Goal: Information Seeking & Learning: Understand process/instructions

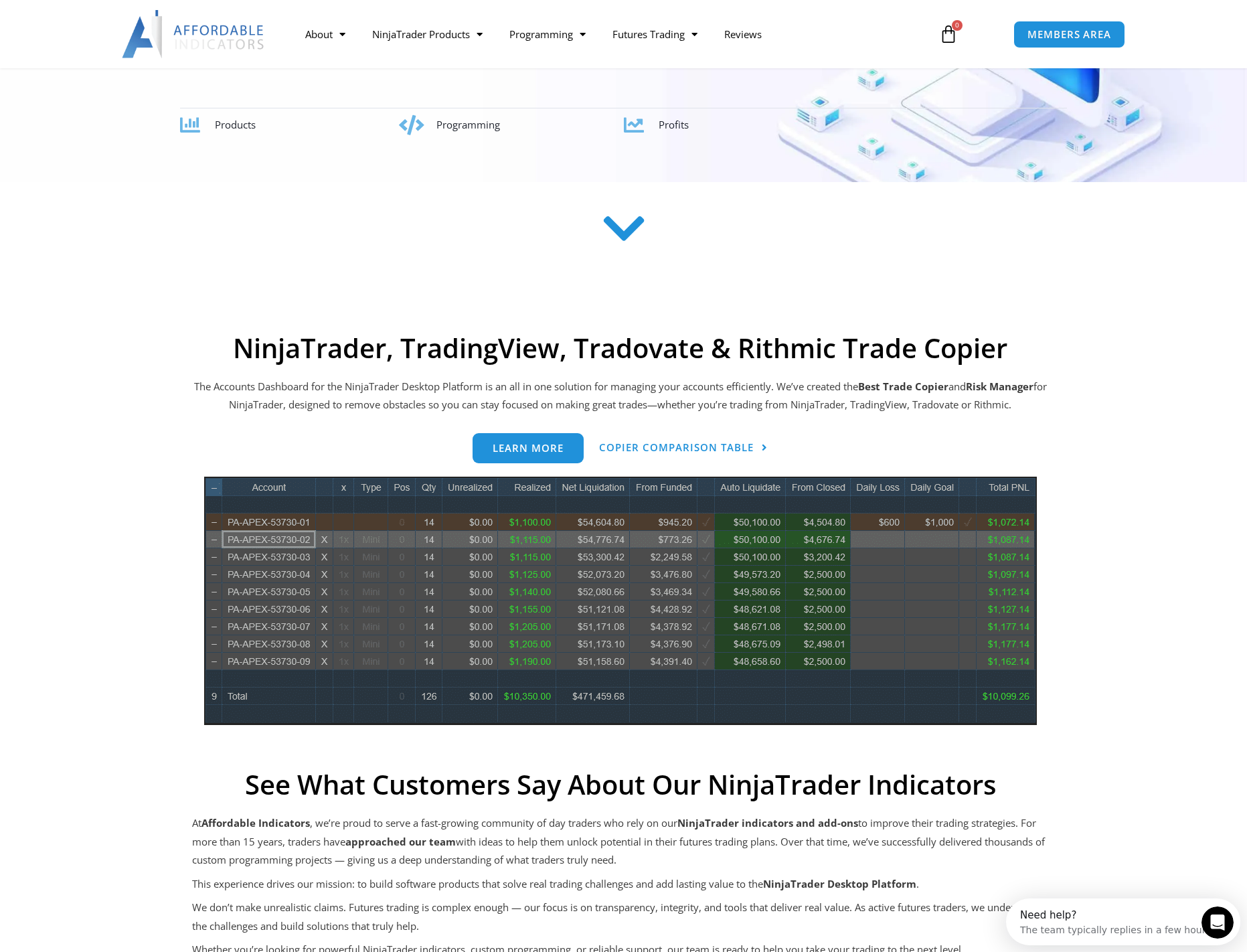
scroll to position [401, 0]
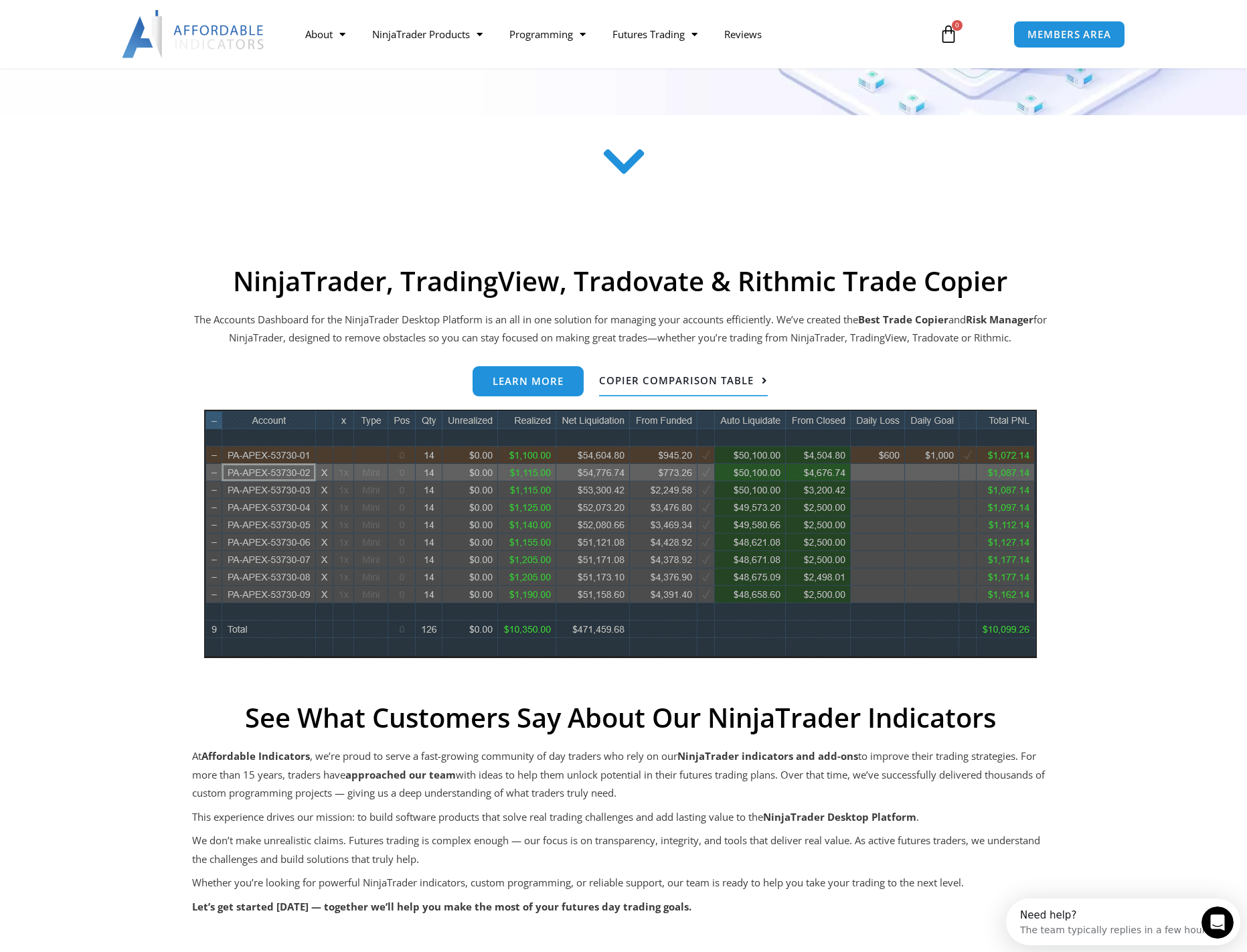
click at [650, 380] on span "Copier Comparison Table" at bounding box center [676, 380] width 155 height 10
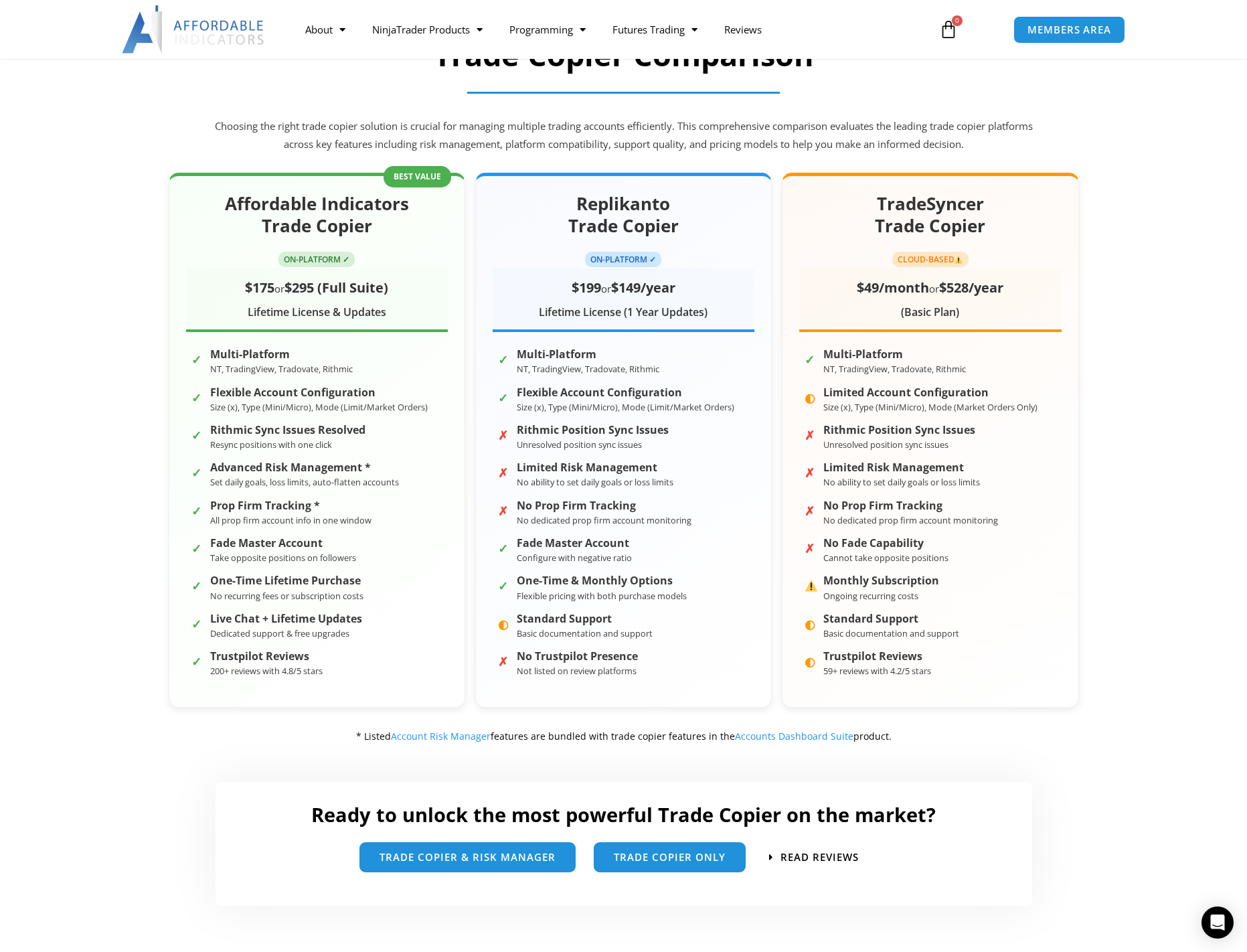
scroll to position [201, 0]
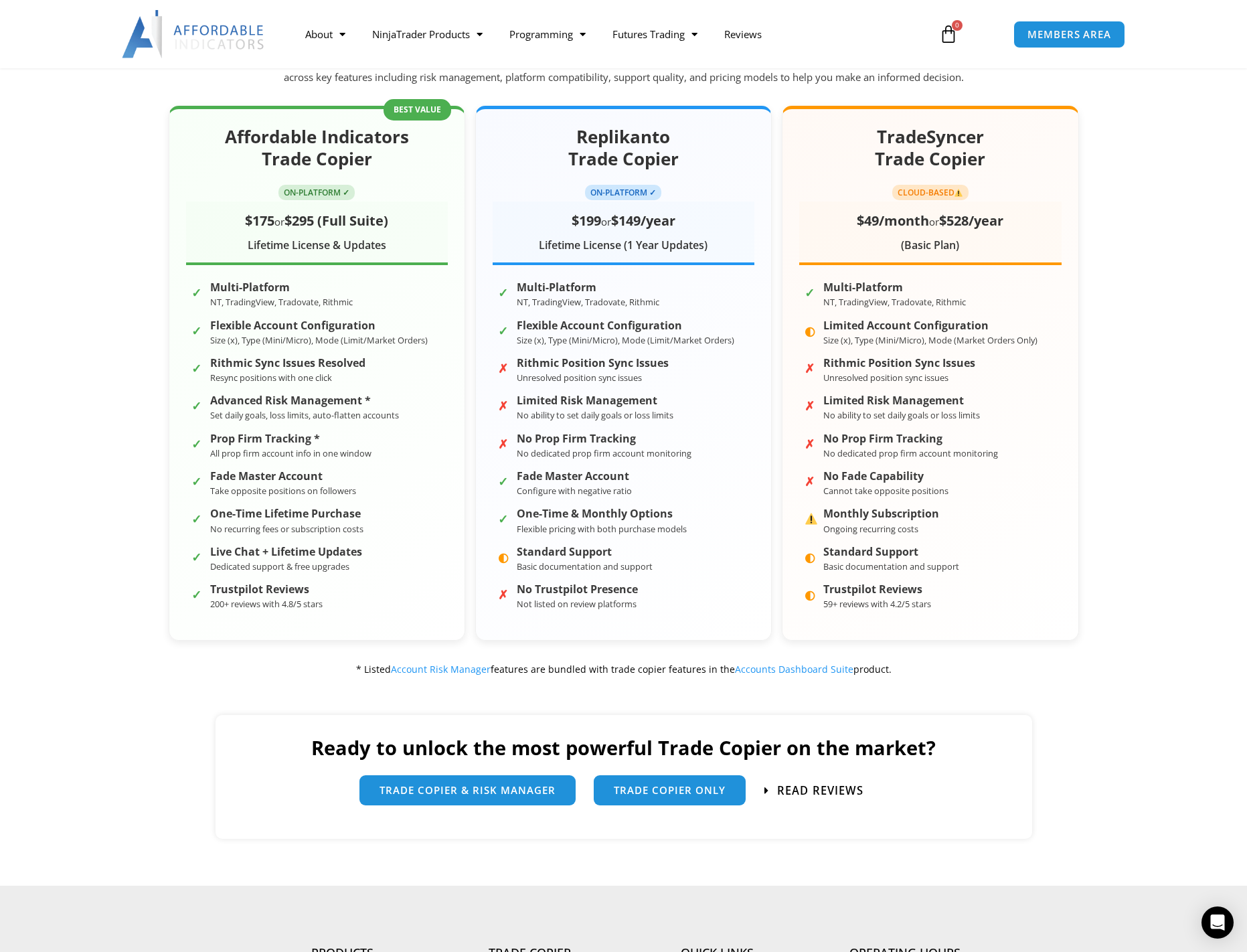
click at [819, 790] on span "Read Reviews" at bounding box center [820, 790] width 86 height 11
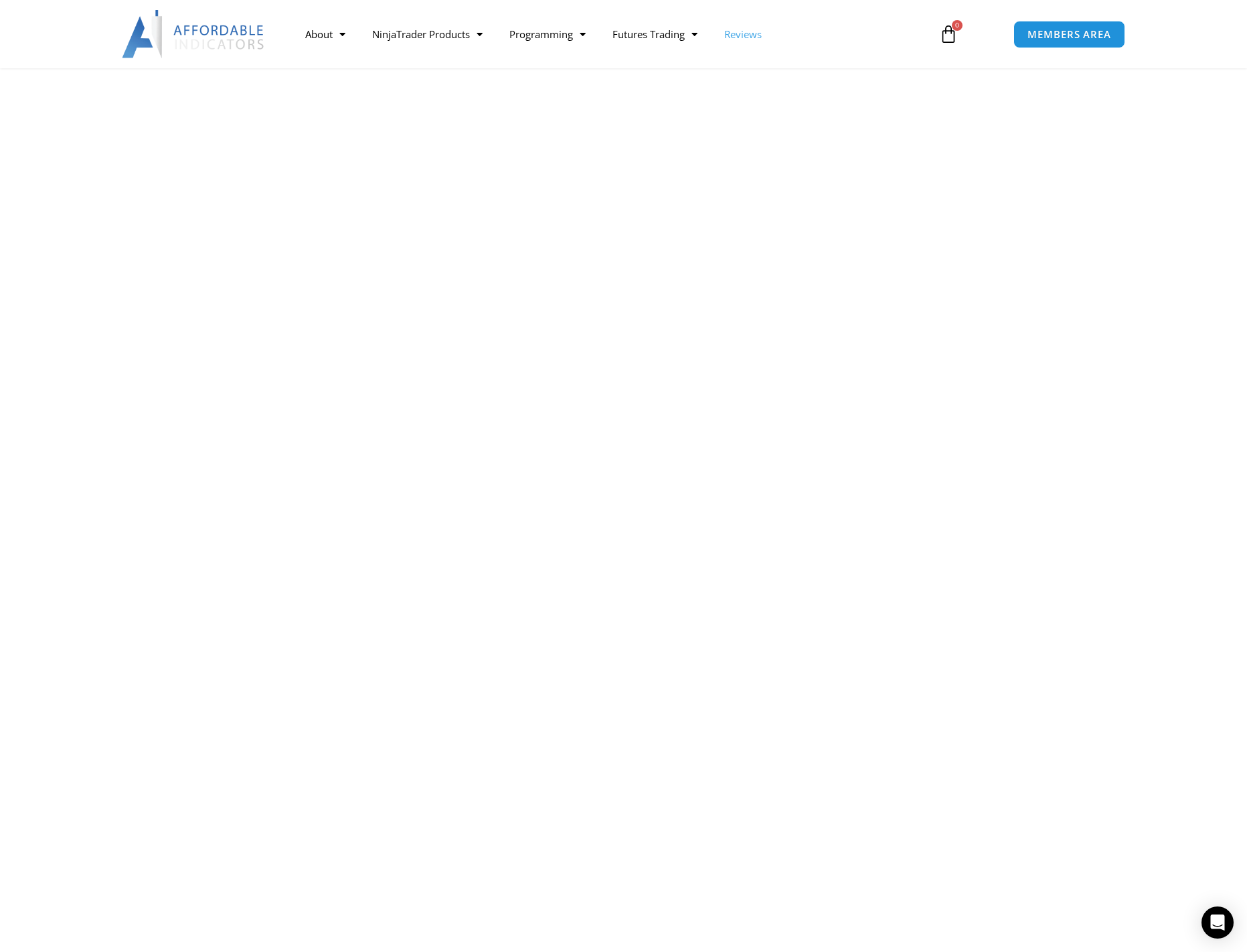
scroll to position [401, 0]
click at [442, 39] on link "NinjaTrader Products" at bounding box center [427, 34] width 137 height 30
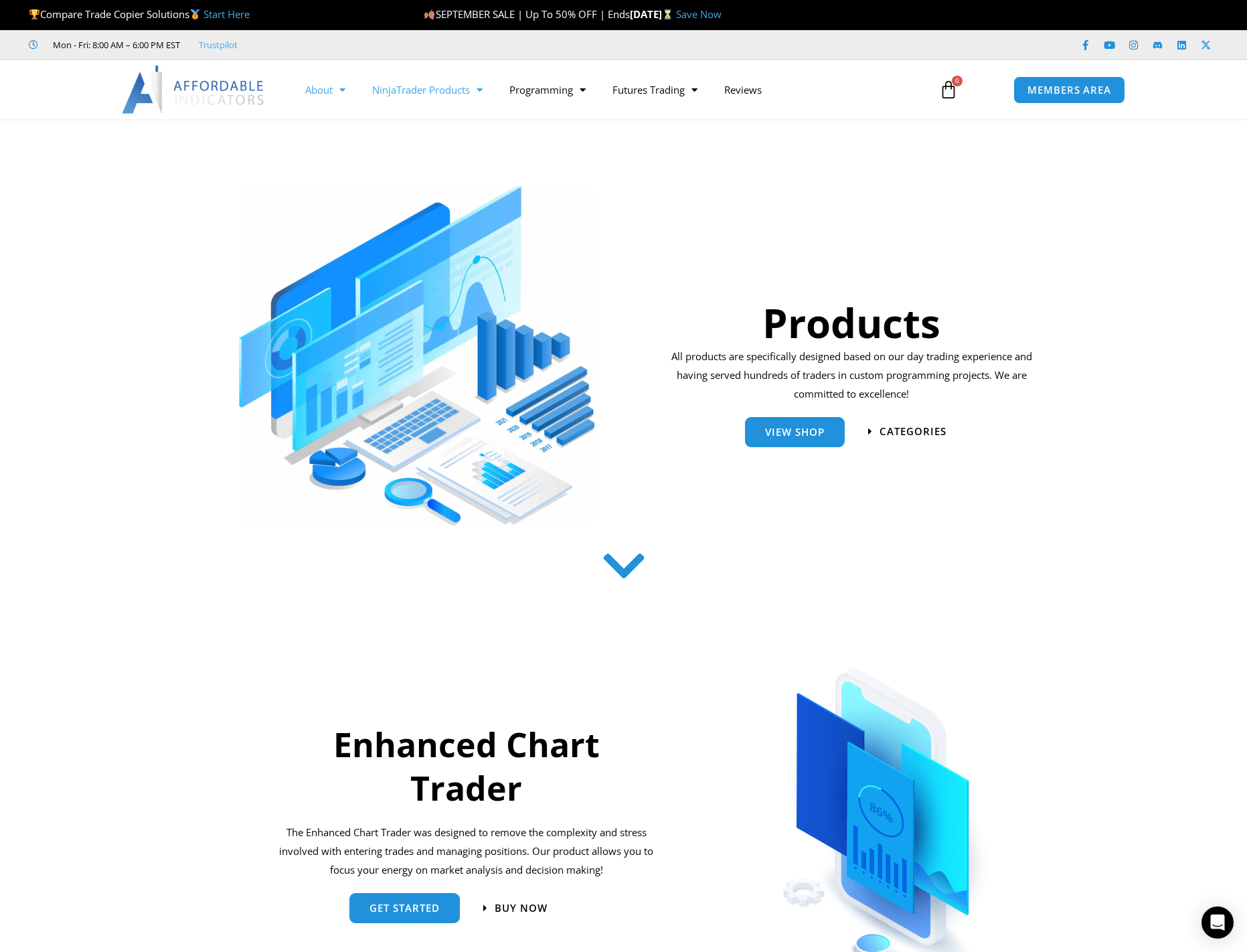
click at [332, 98] on link "About" at bounding box center [325, 89] width 67 height 30
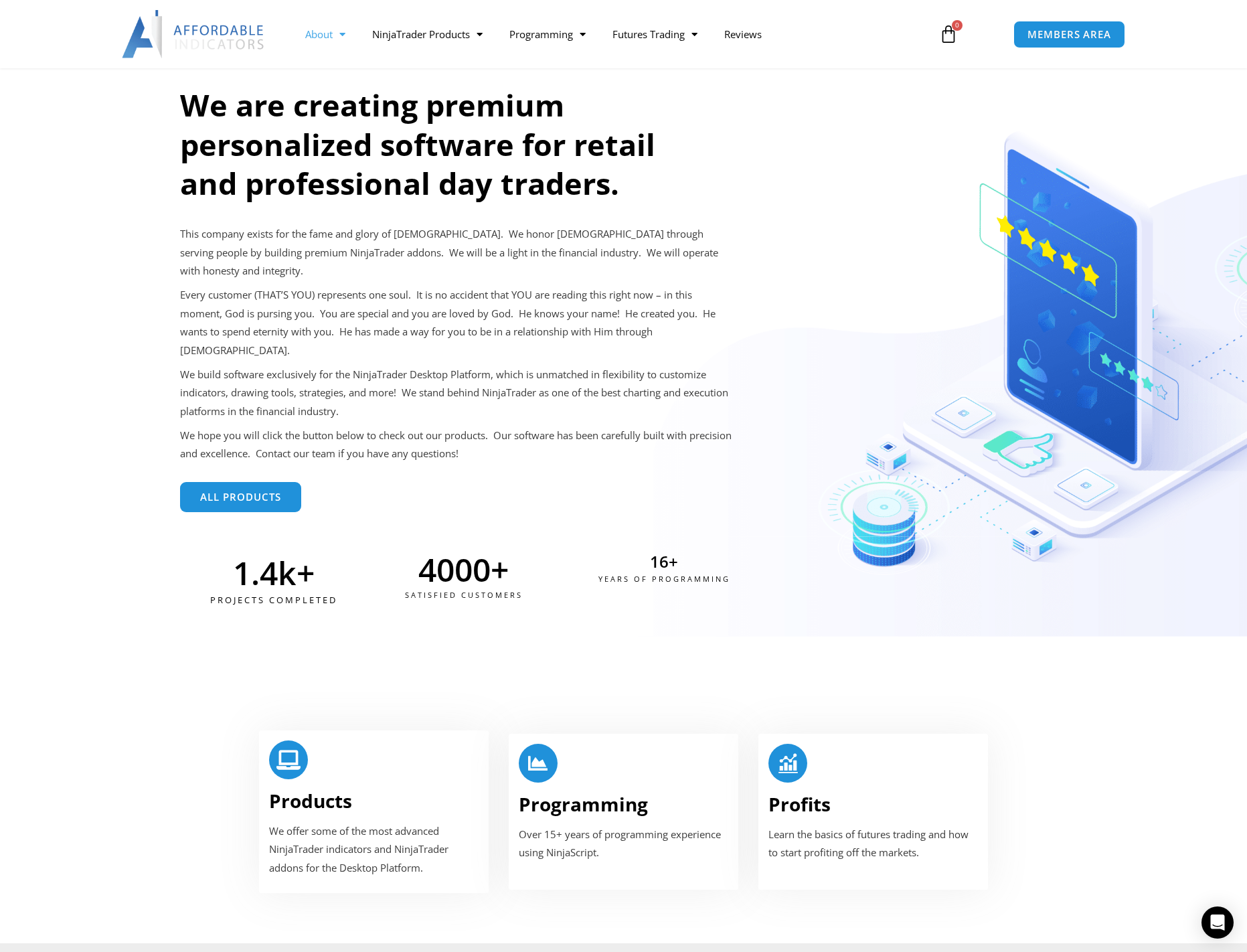
scroll to position [268, 0]
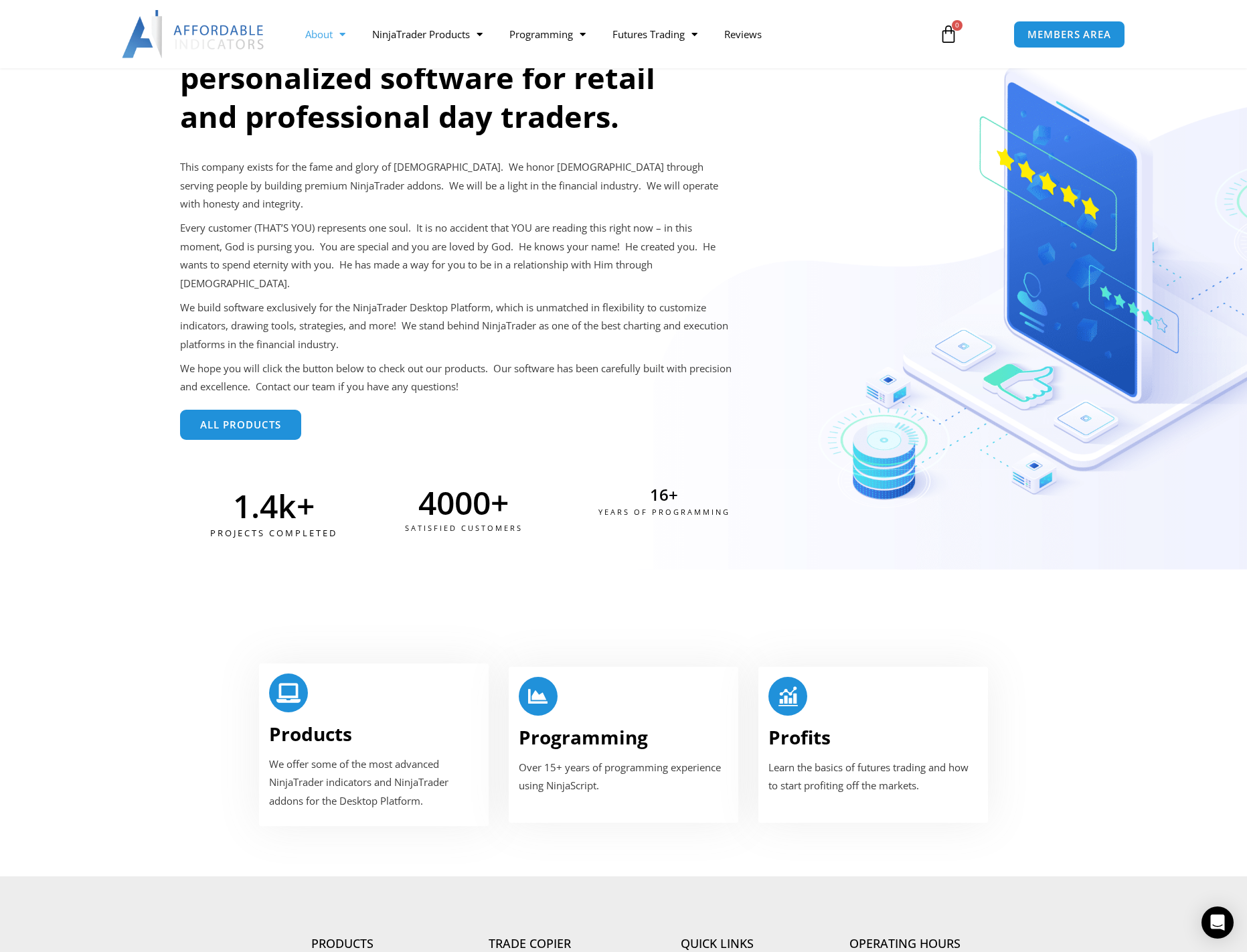
click at [238, 420] on span "All Products" at bounding box center [240, 425] width 81 height 10
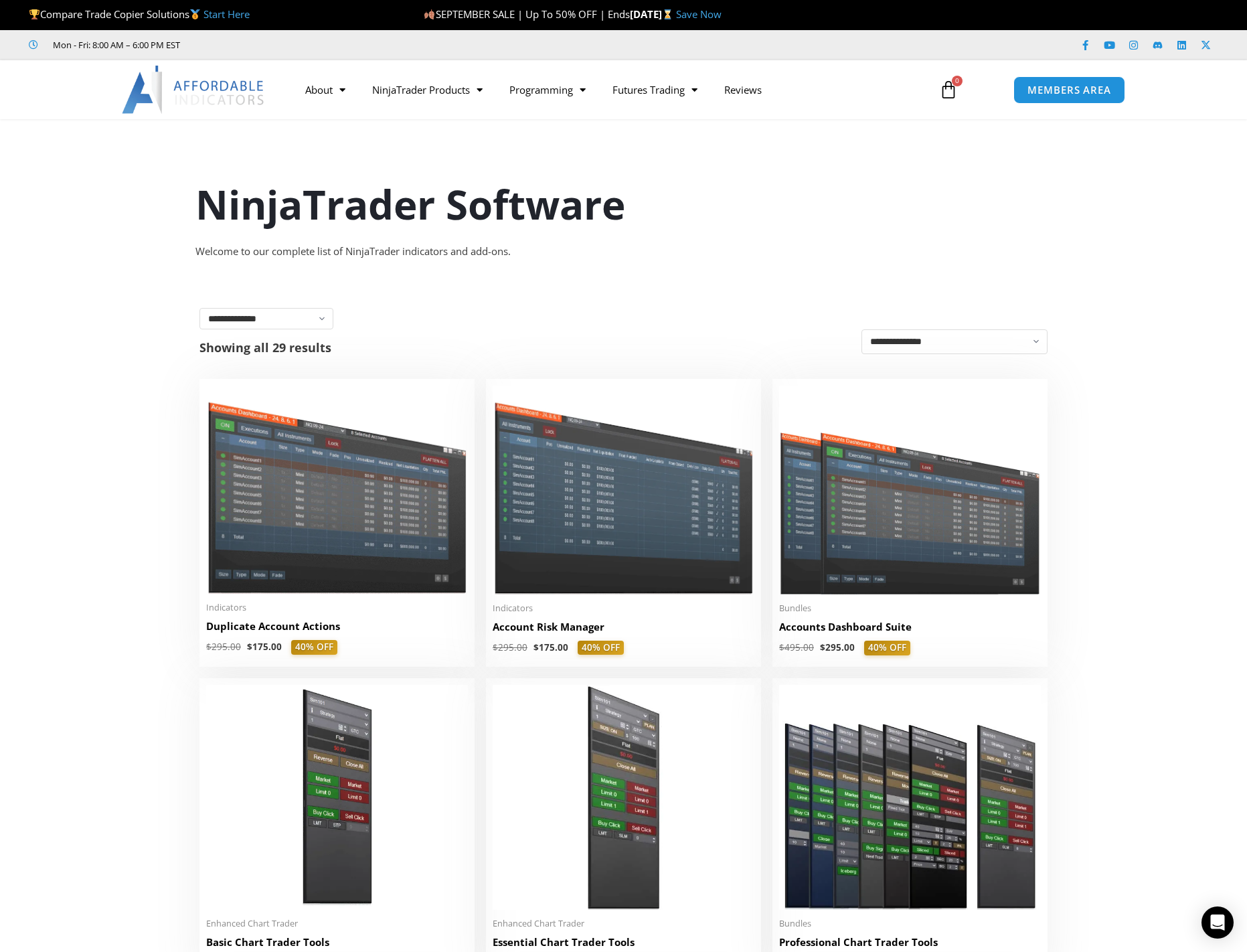
click at [722, 17] on link "Save Now" at bounding box center [698, 13] width 45 height 13
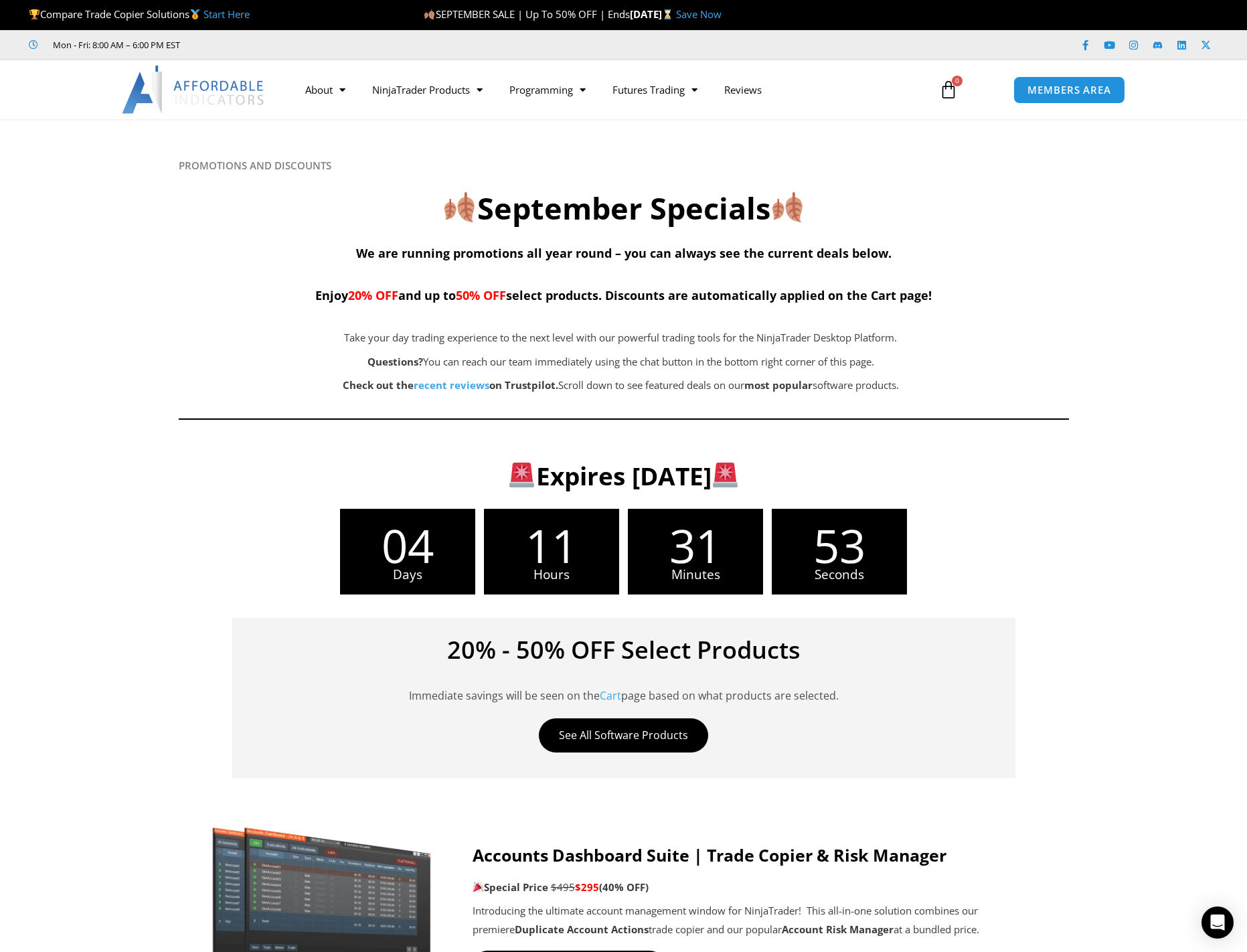
click at [232, 12] on link "Start Here" at bounding box center [226, 13] width 46 height 13
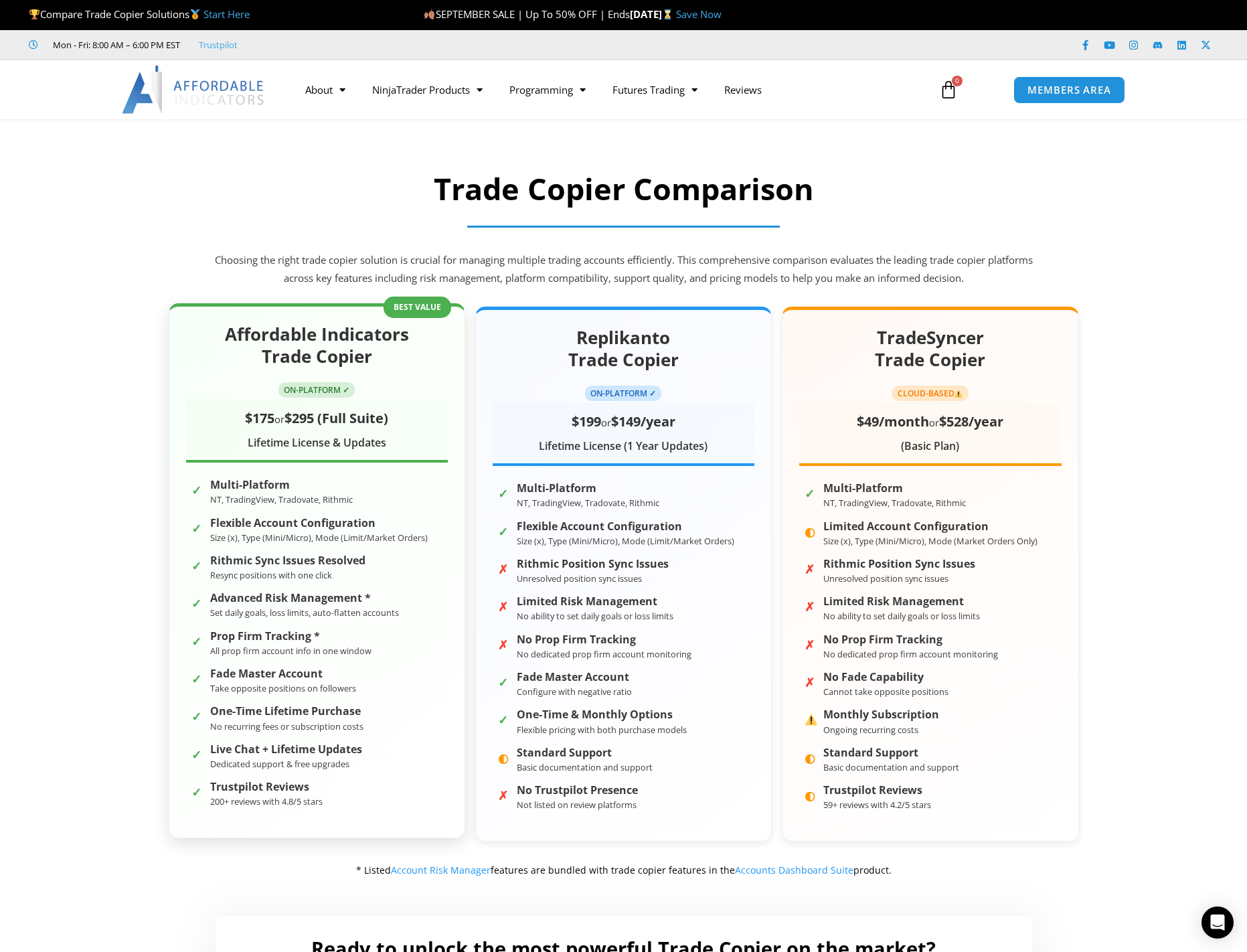
click at [270, 360] on h2 "Affordable Indicators Trade Copier" at bounding box center [316, 346] width 261 height 45
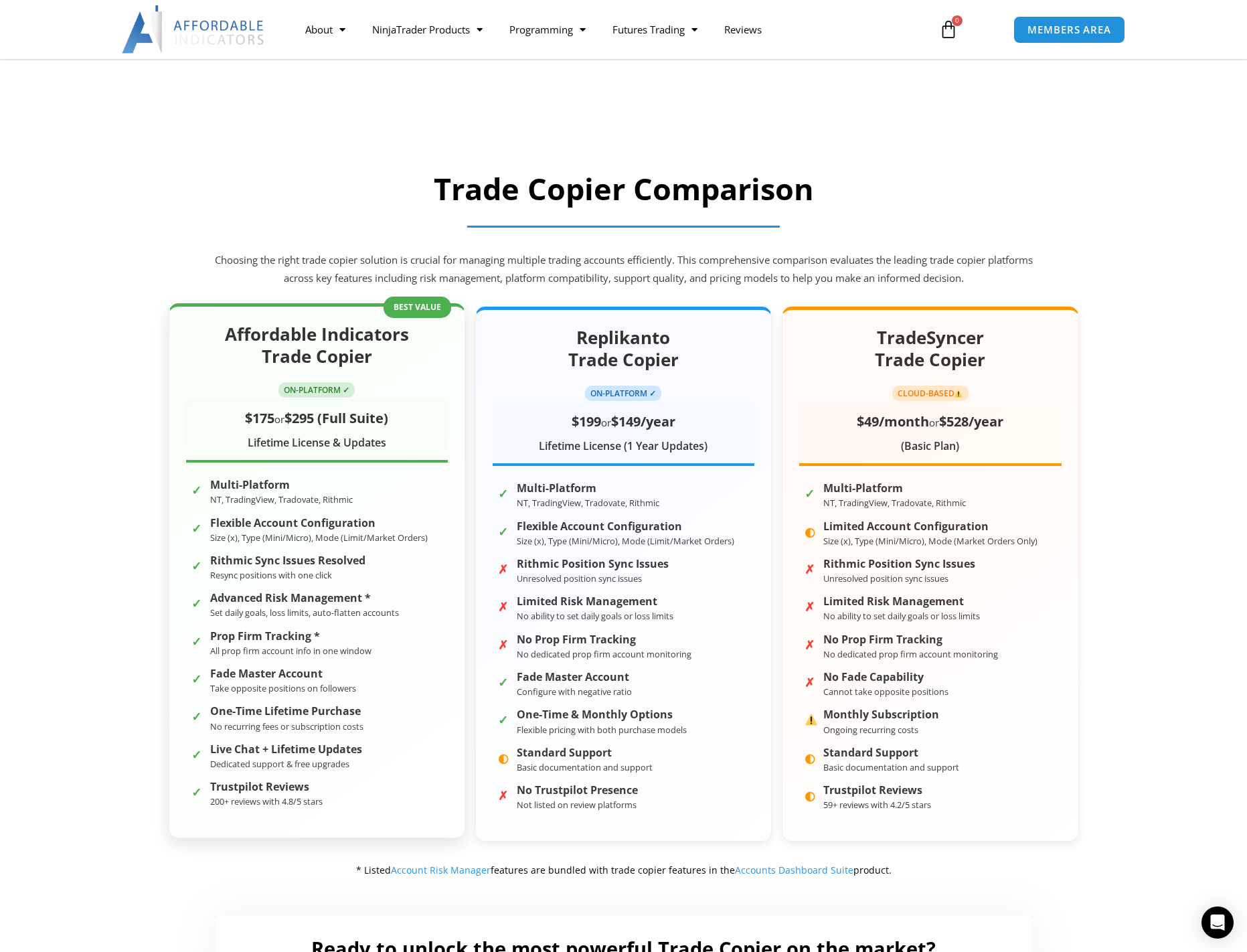
scroll to position [134, 0]
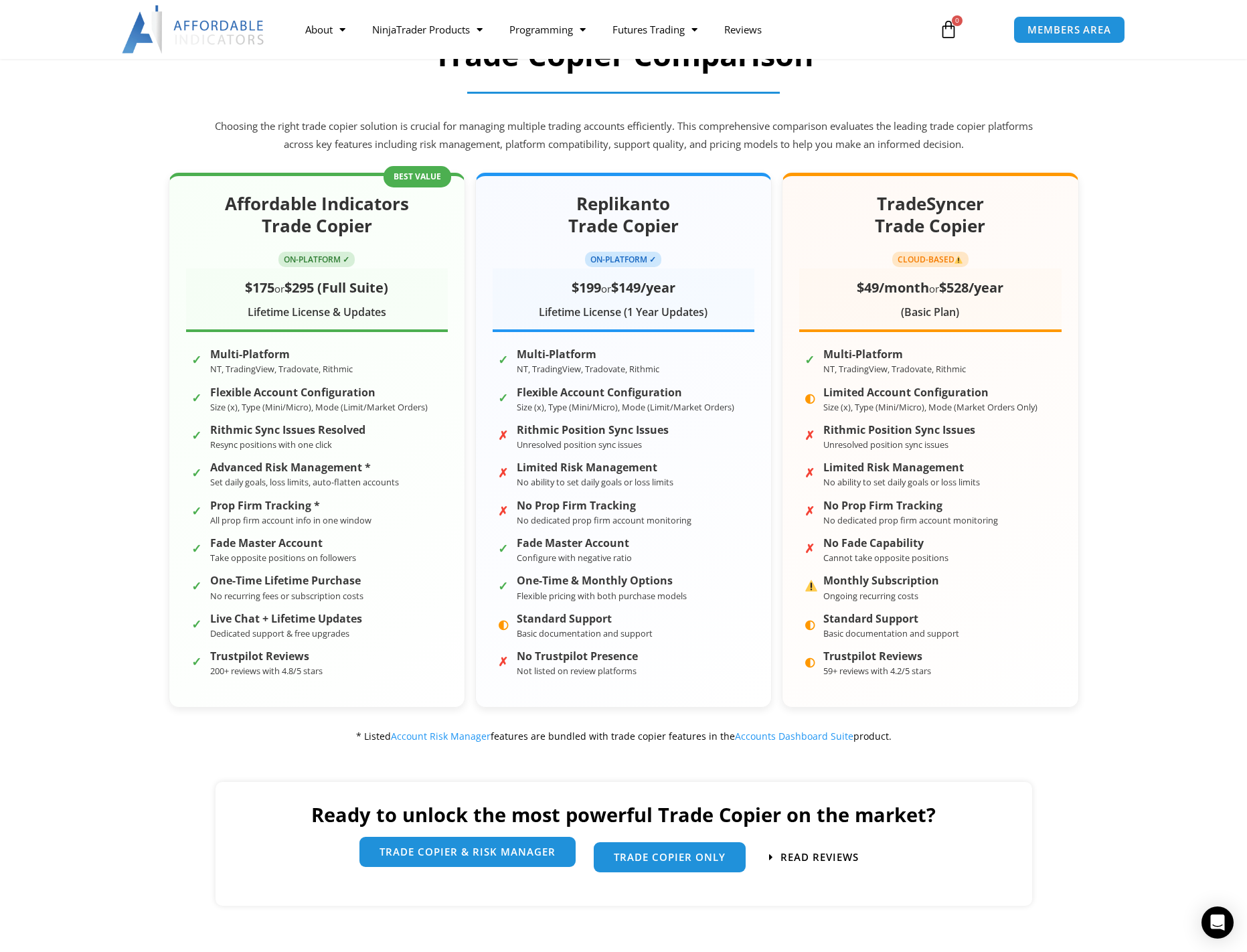
click at [451, 851] on span "trade copier & Risk manager" at bounding box center [467, 852] width 176 height 10
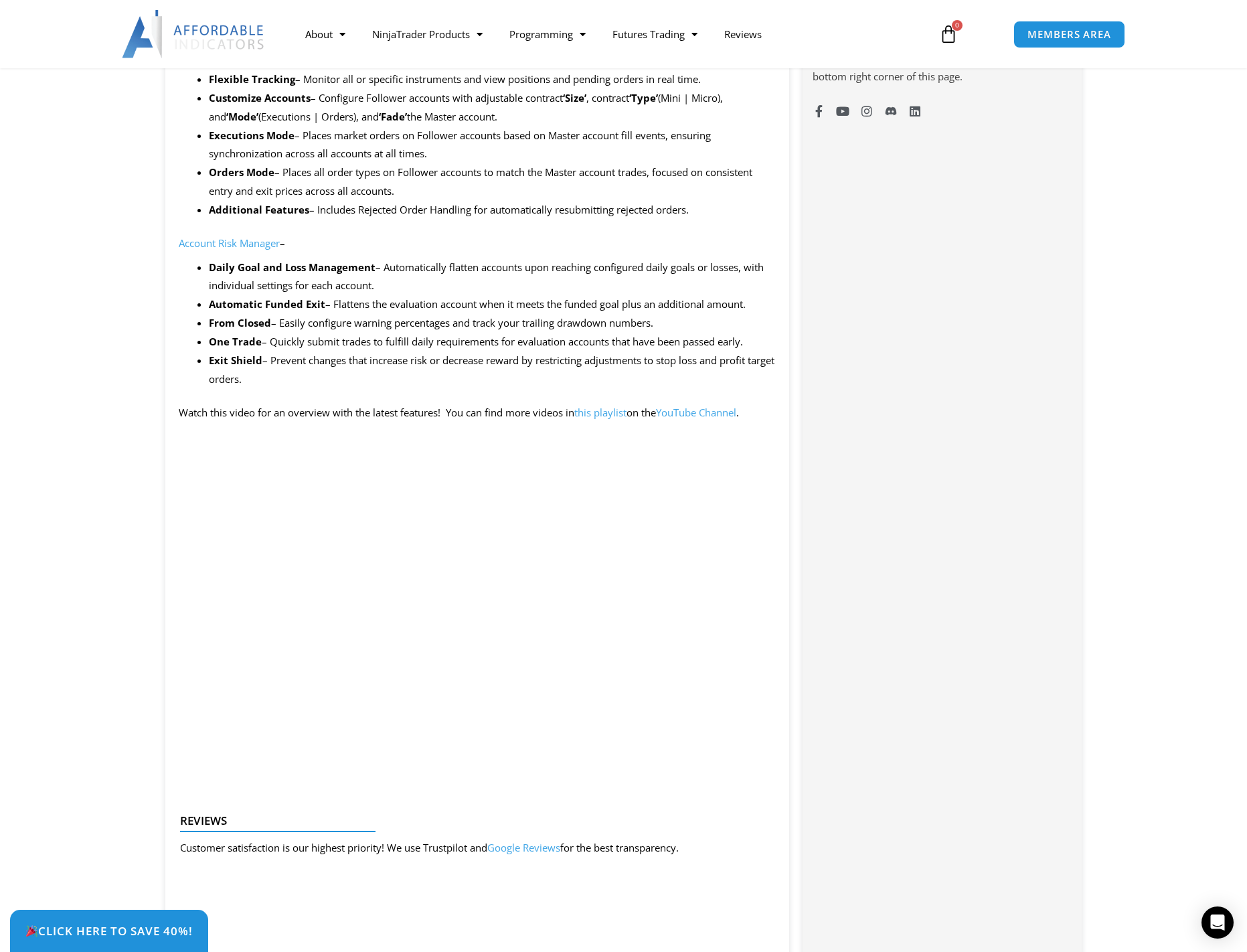
scroll to position [1138, 0]
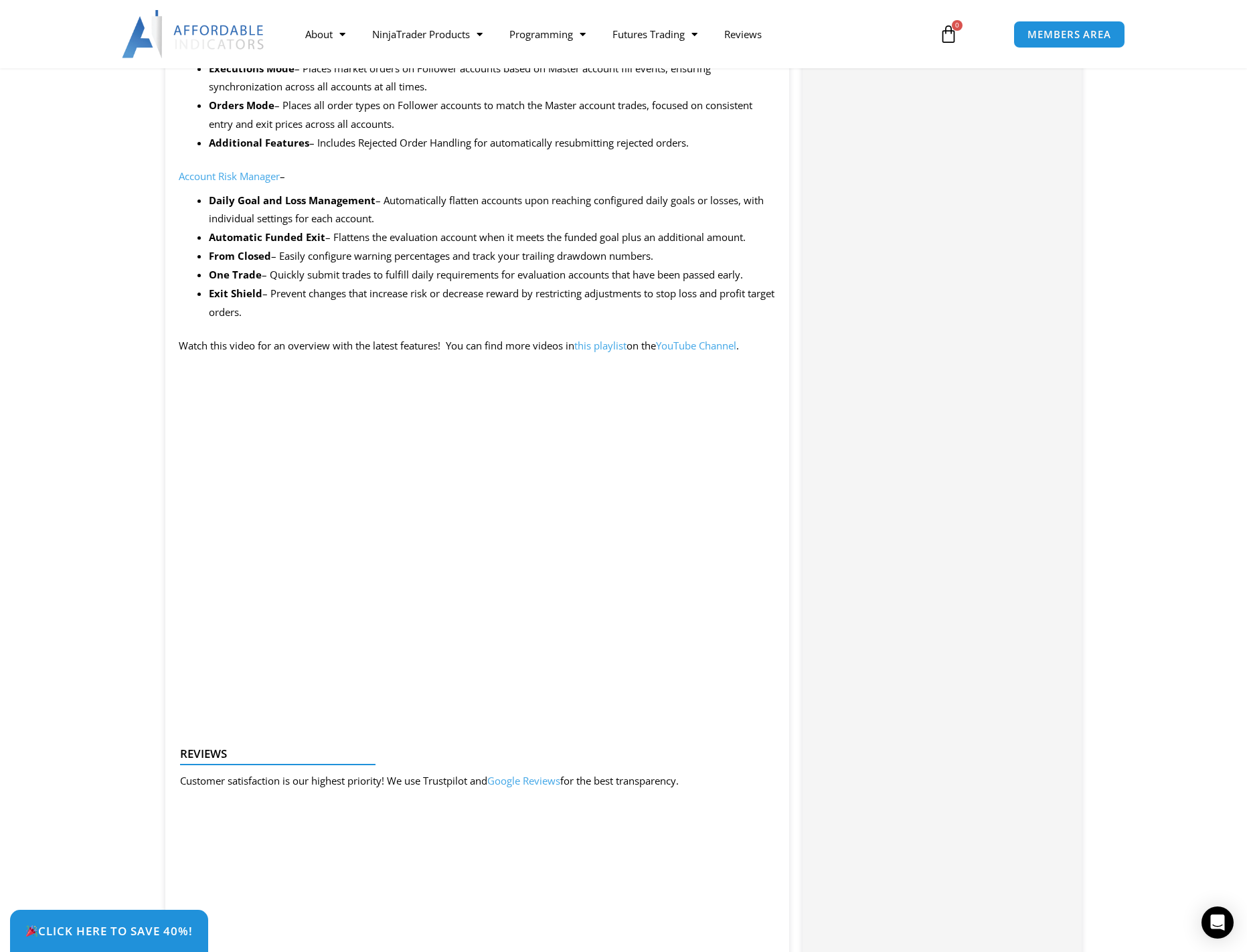
click at [603, 347] on link "this playlist" at bounding box center [600, 345] width 52 height 13
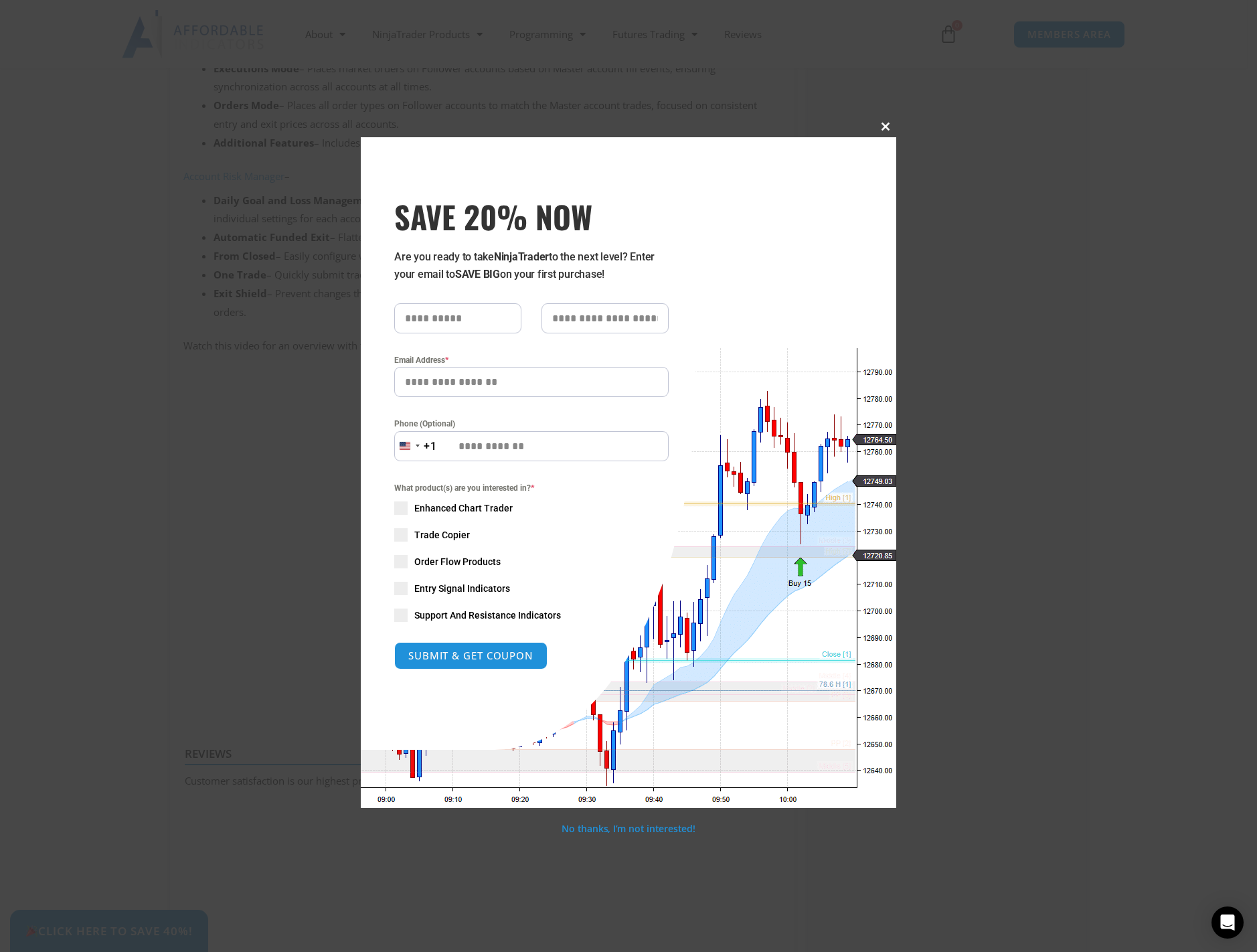
click at [883, 125] on span "SAVE 20% NOW popup" at bounding box center [885, 126] width 22 height 8
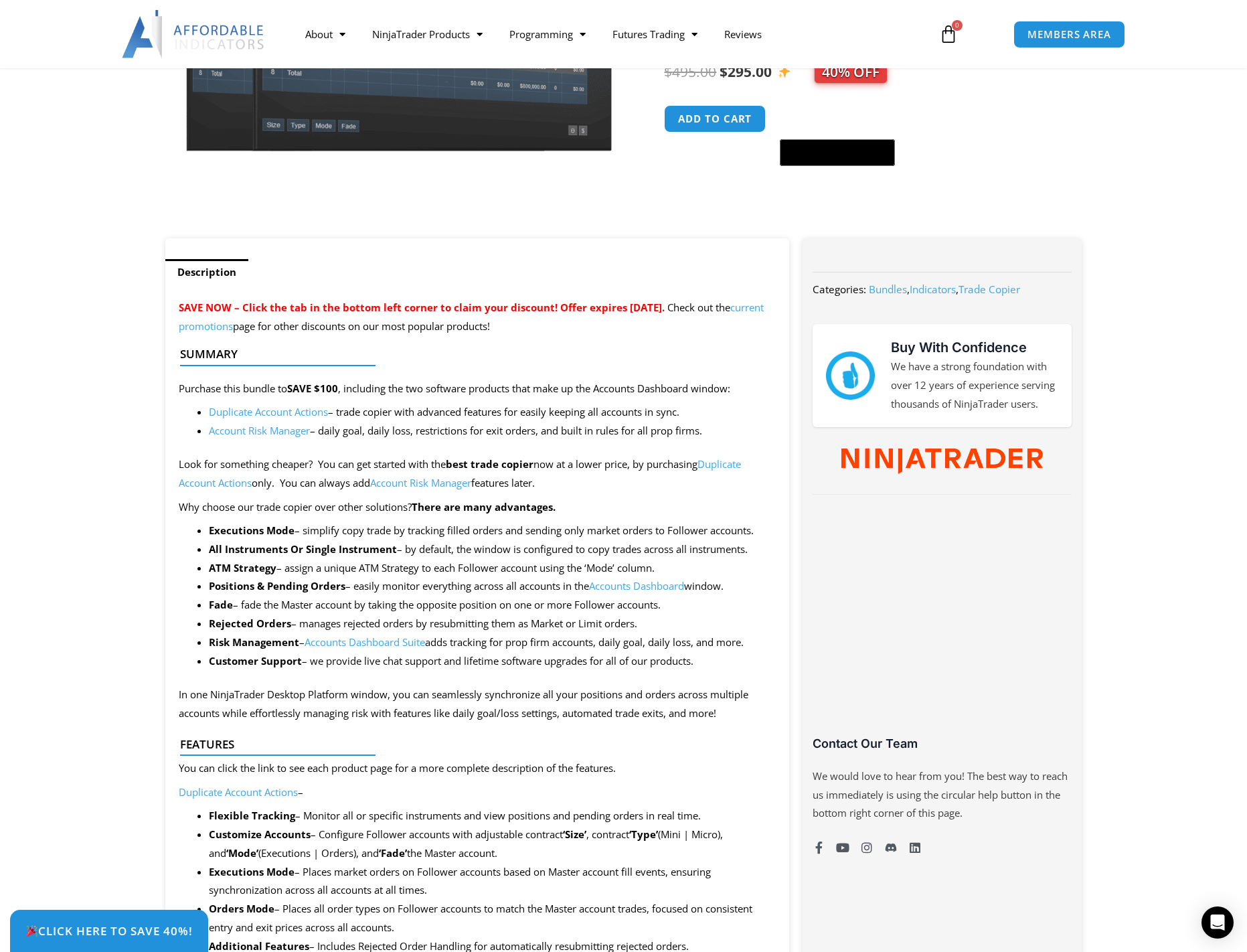
scroll to position [0, 0]
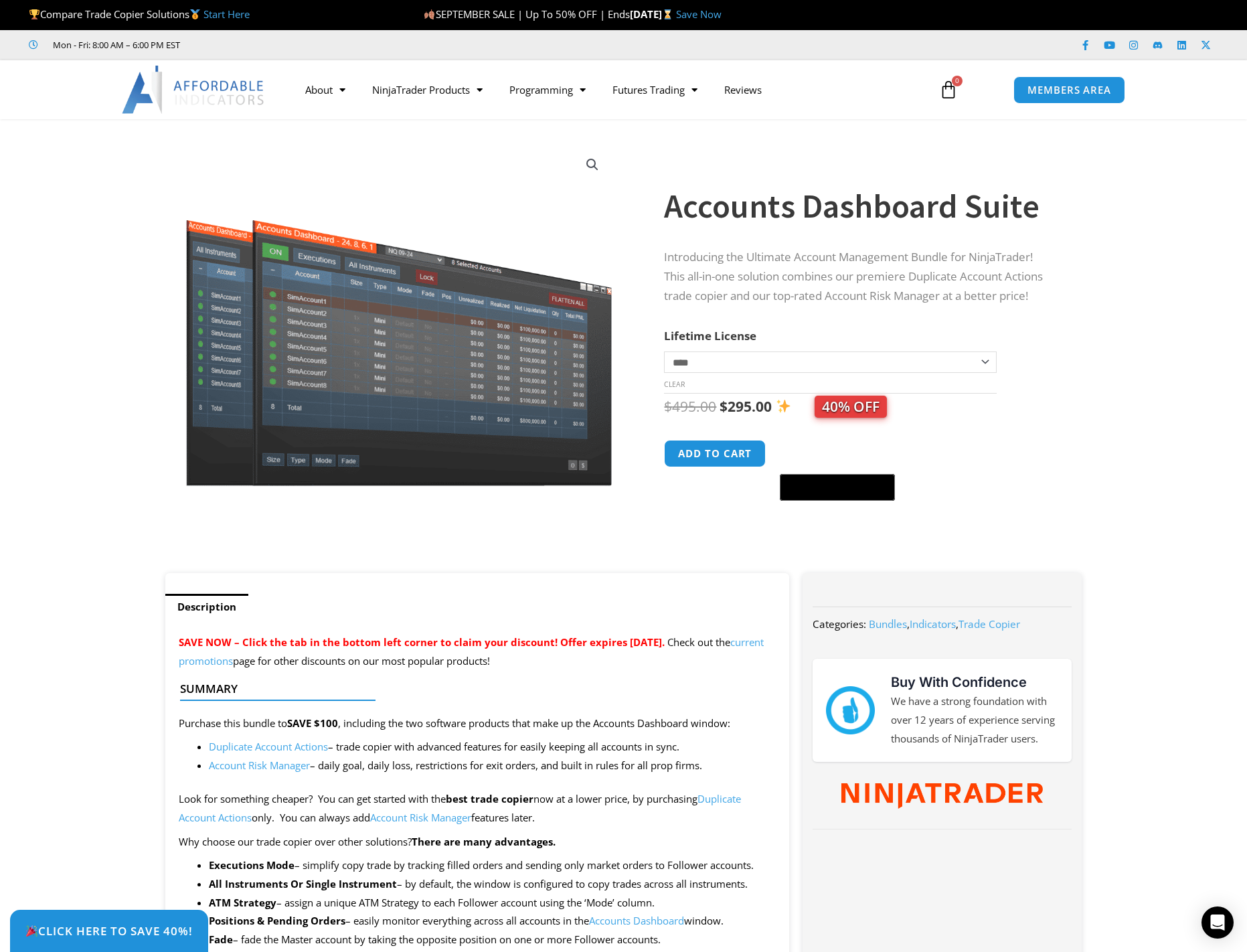
click at [724, 361] on select "**********" at bounding box center [830, 362] width 332 height 22
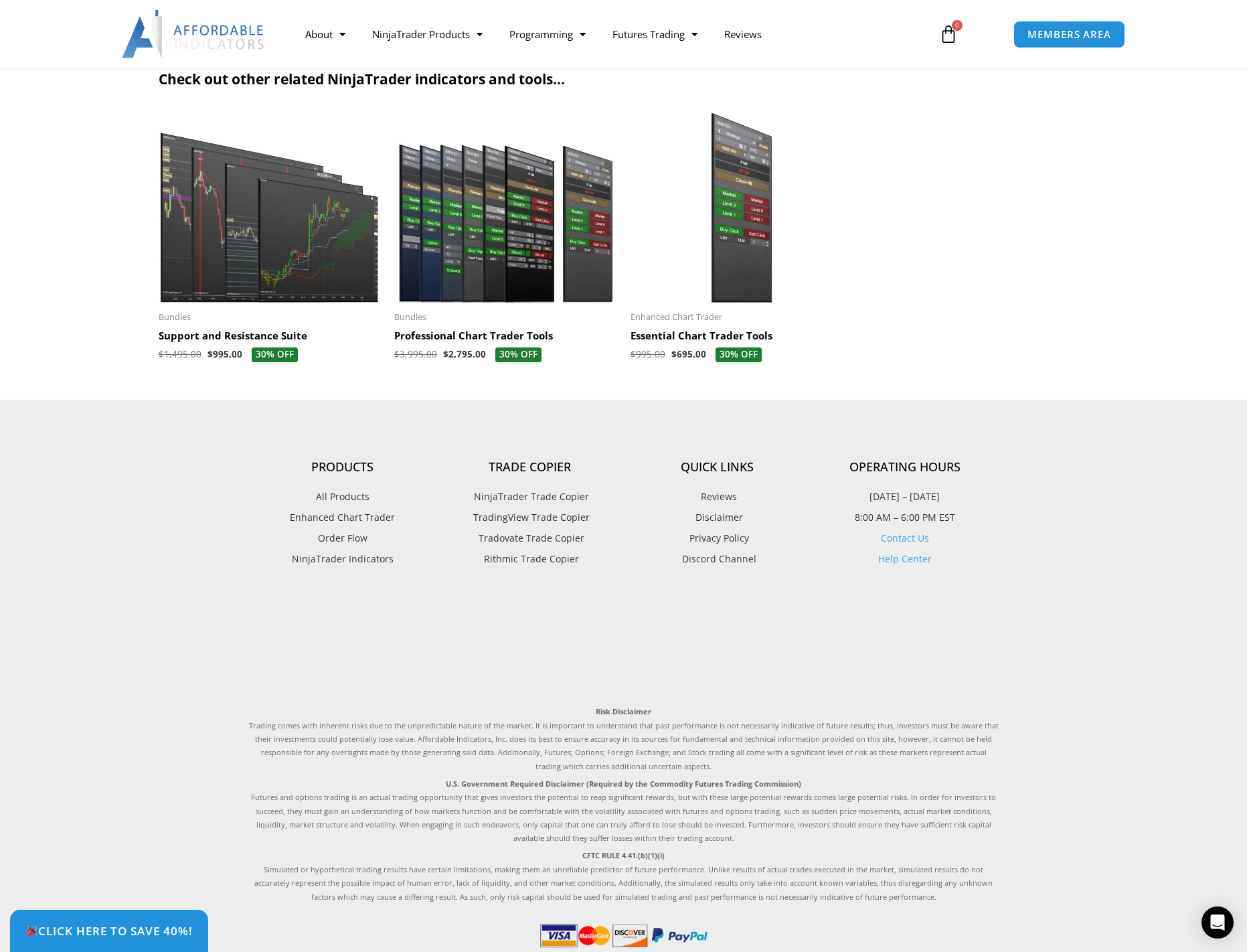
scroll to position [3046, 0]
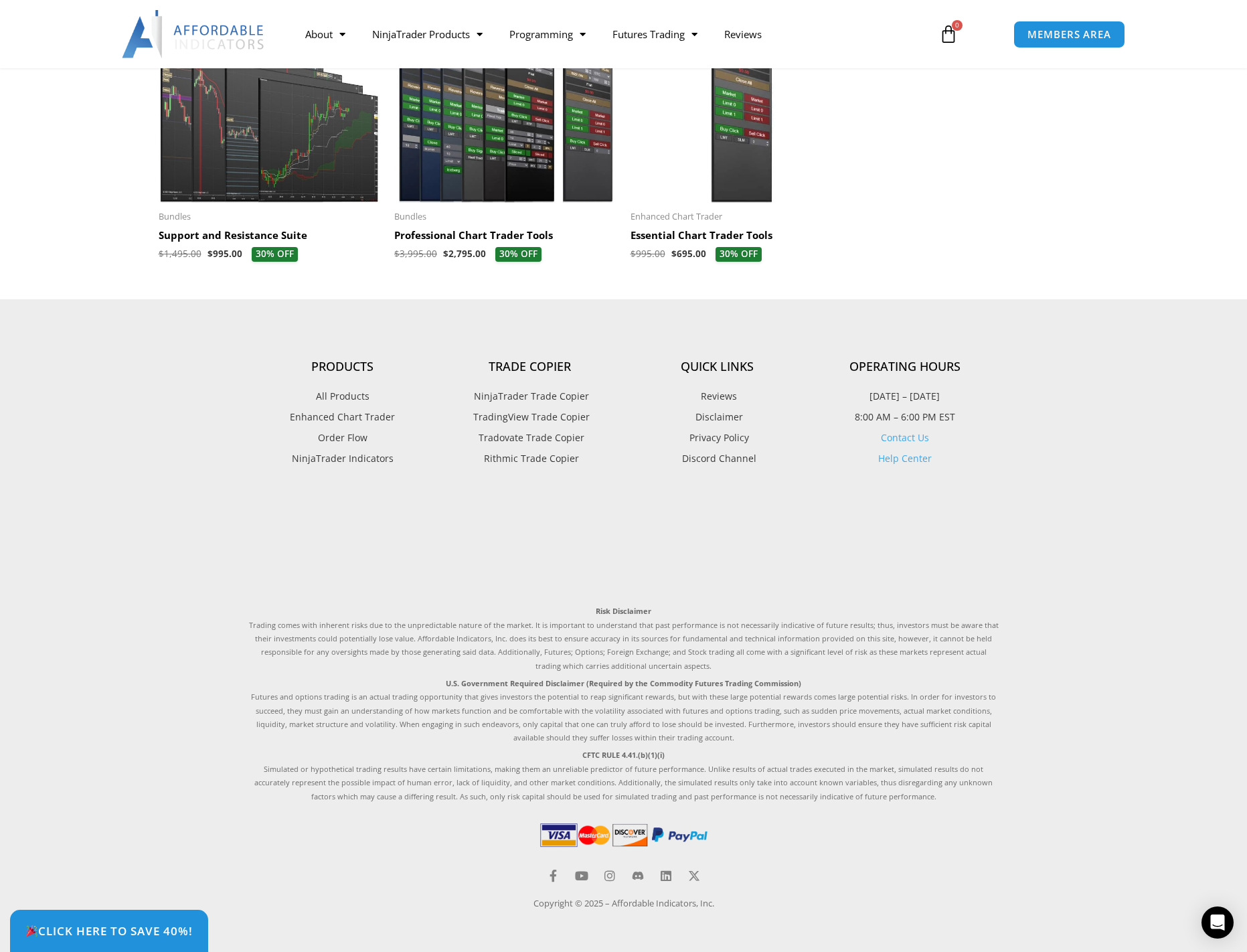
click at [517, 392] on span "NinjaTrader Trade Copier" at bounding box center [530, 396] width 118 height 17
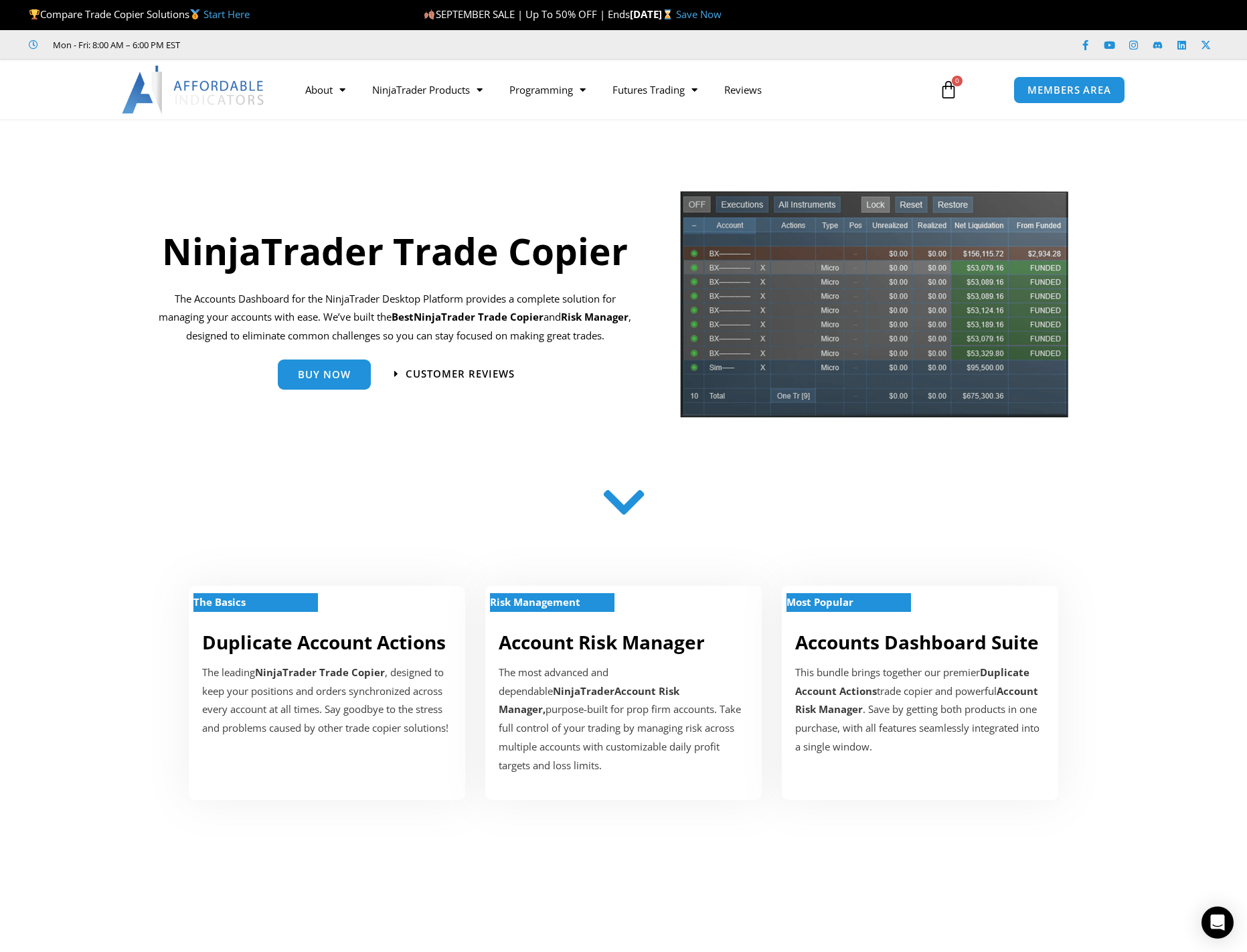
click at [232, 16] on link "Start Here" at bounding box center [226, 13] width 46 height 13
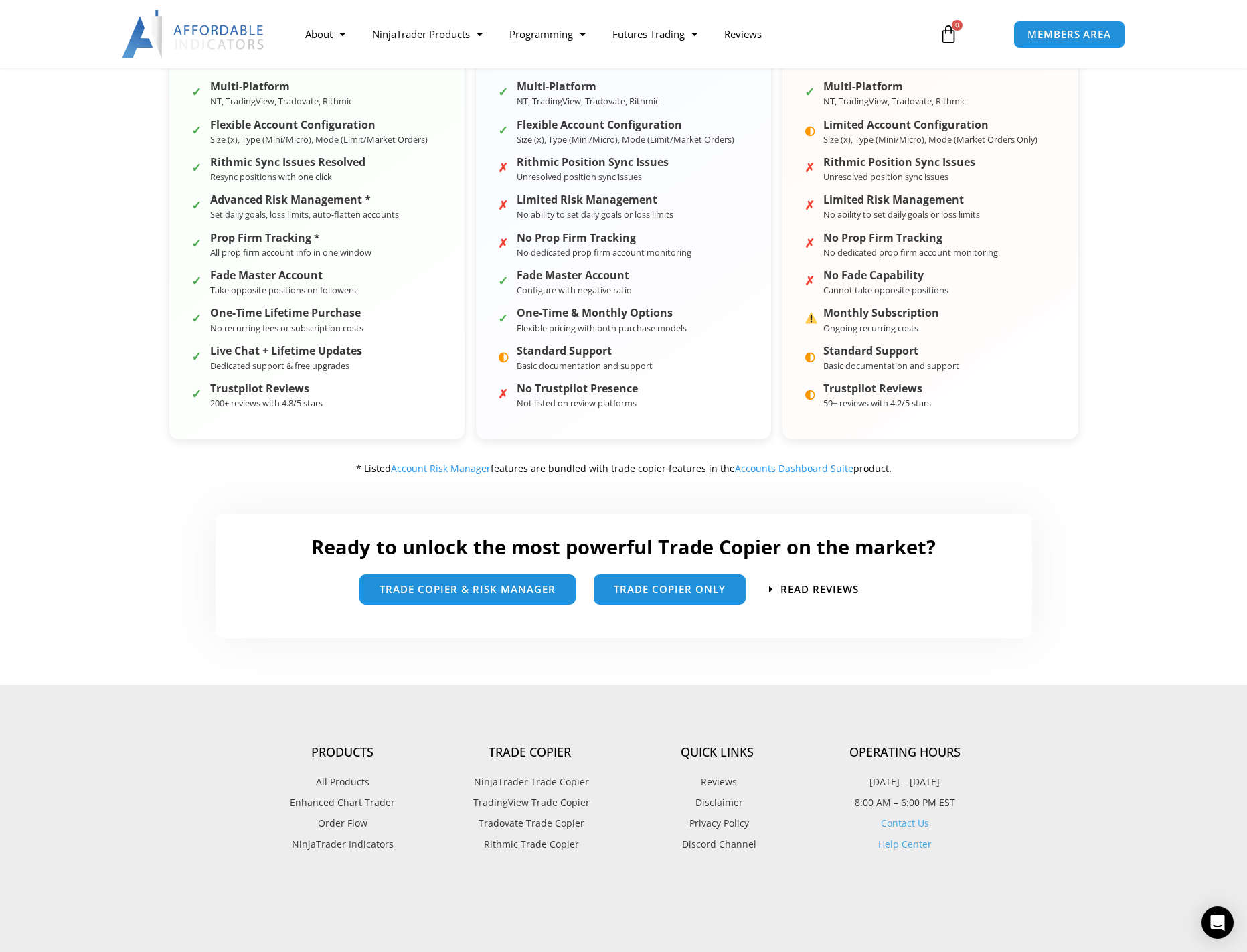
scroll to position [469, 0]
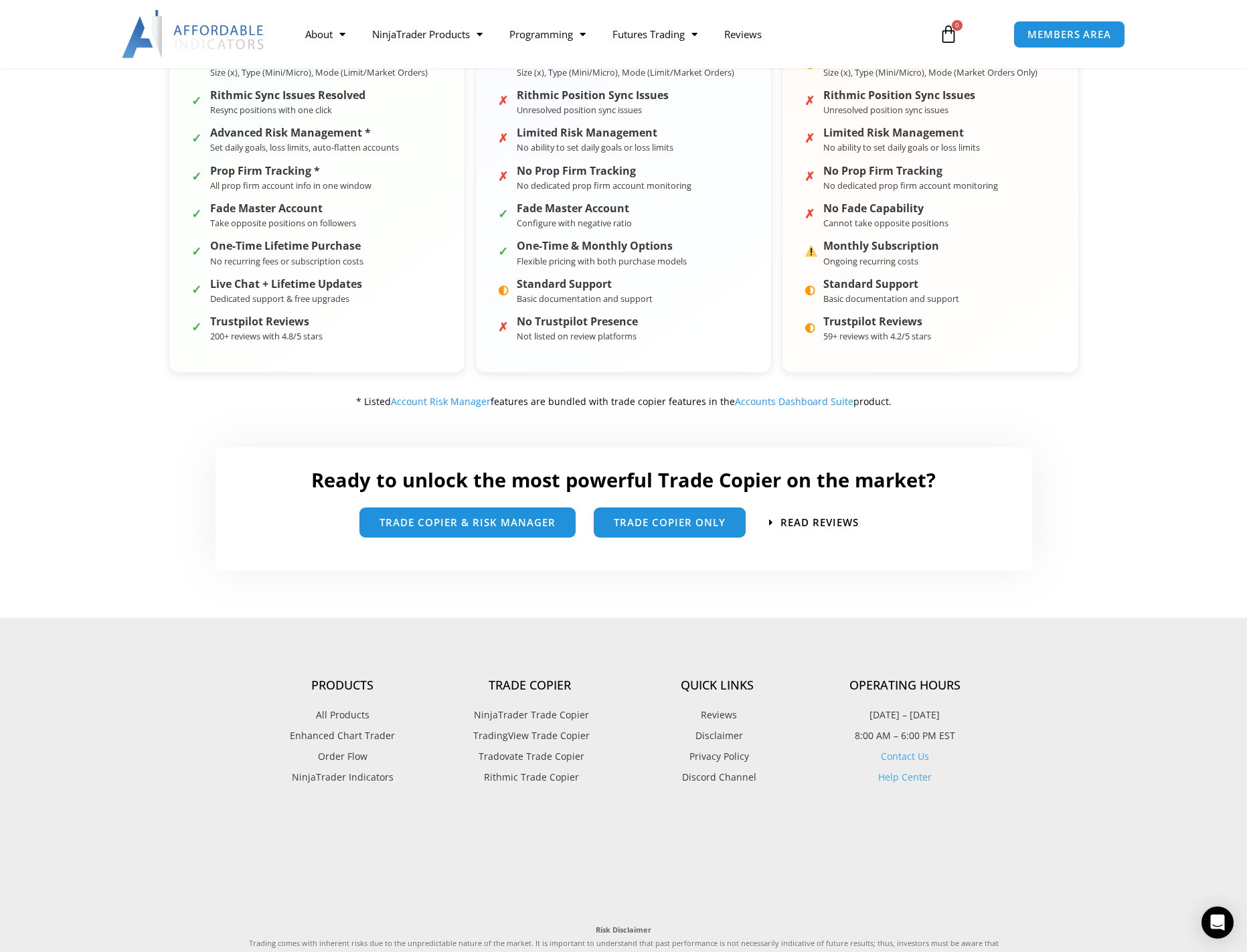
click at [907, 757] on link "Contact Us" at bounding box center [904, 756] width 48 height 13
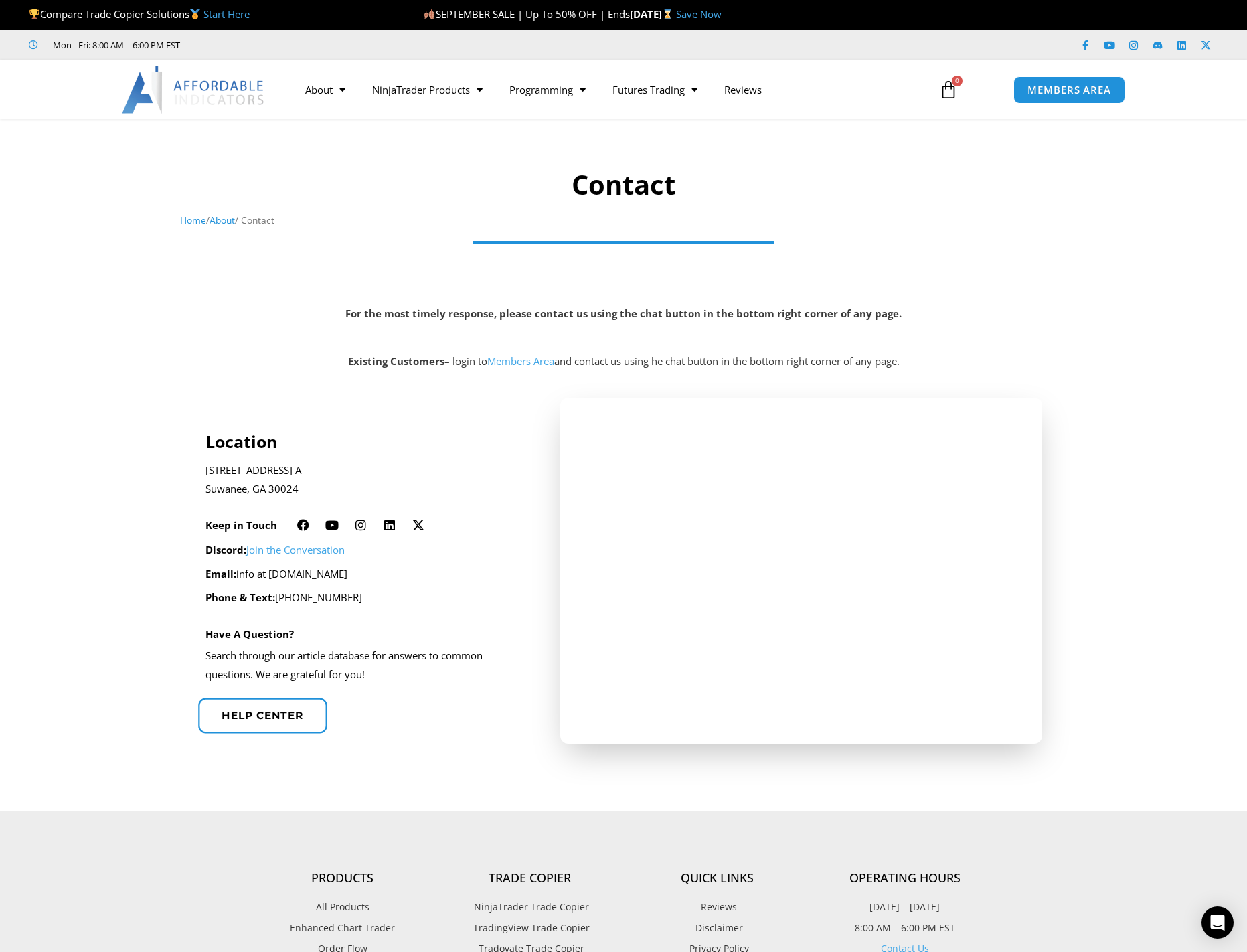
click at [246, 705] on link "Help center" at bounding box center [262, 715] width 129 height 36
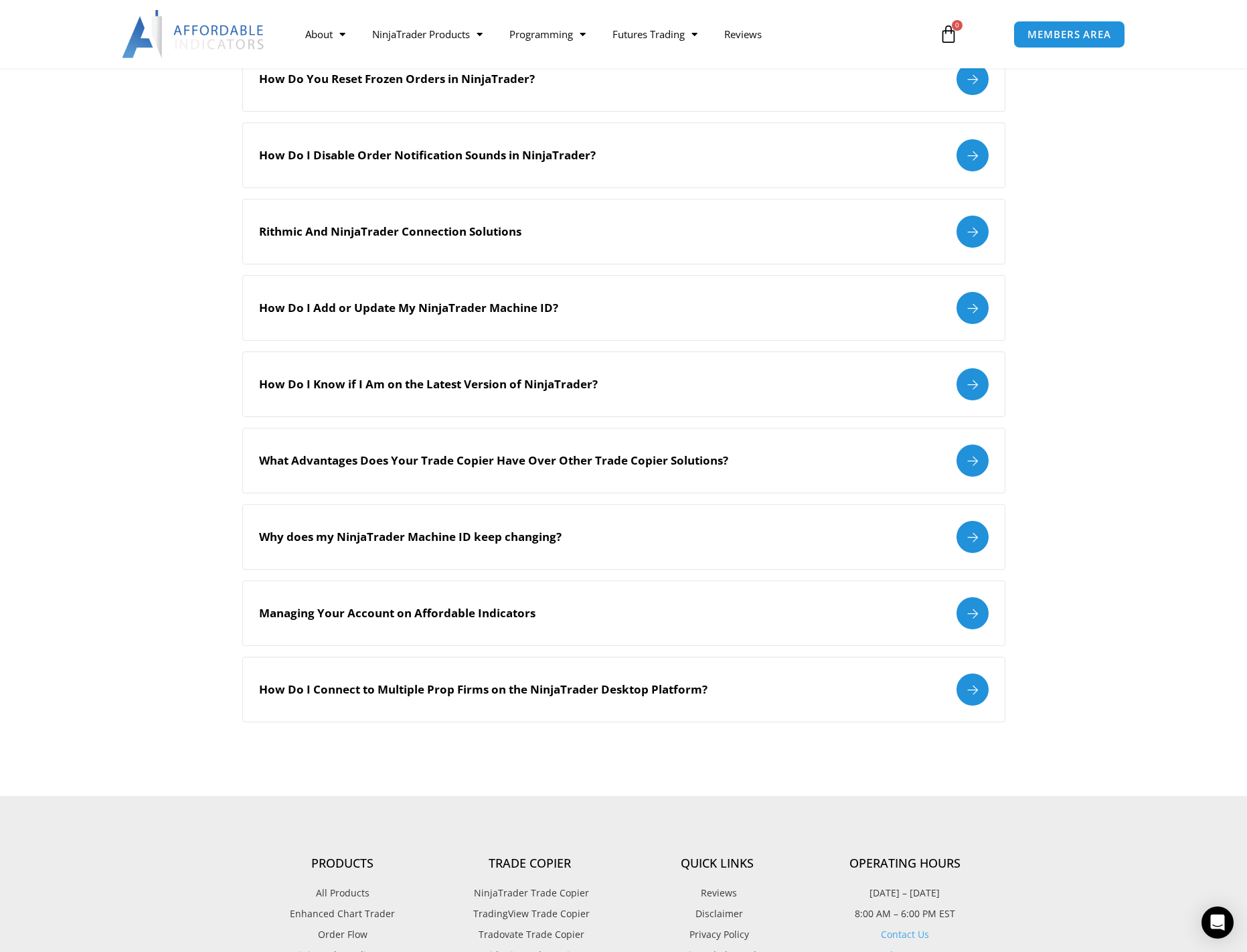
scroll to position [1168, 0]
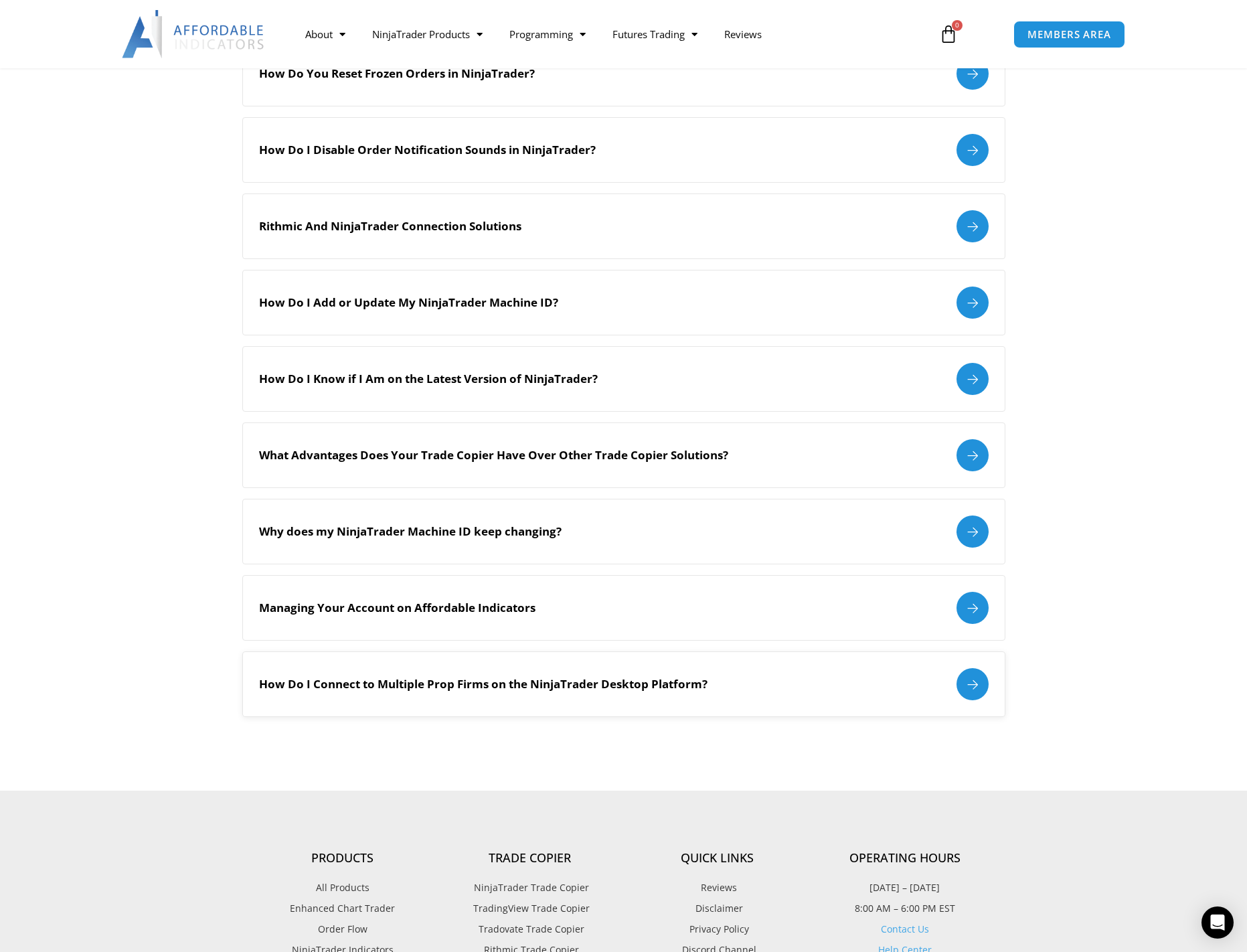
click at [969, 696] on div at bounding box center [972, 684] width 32 height 32
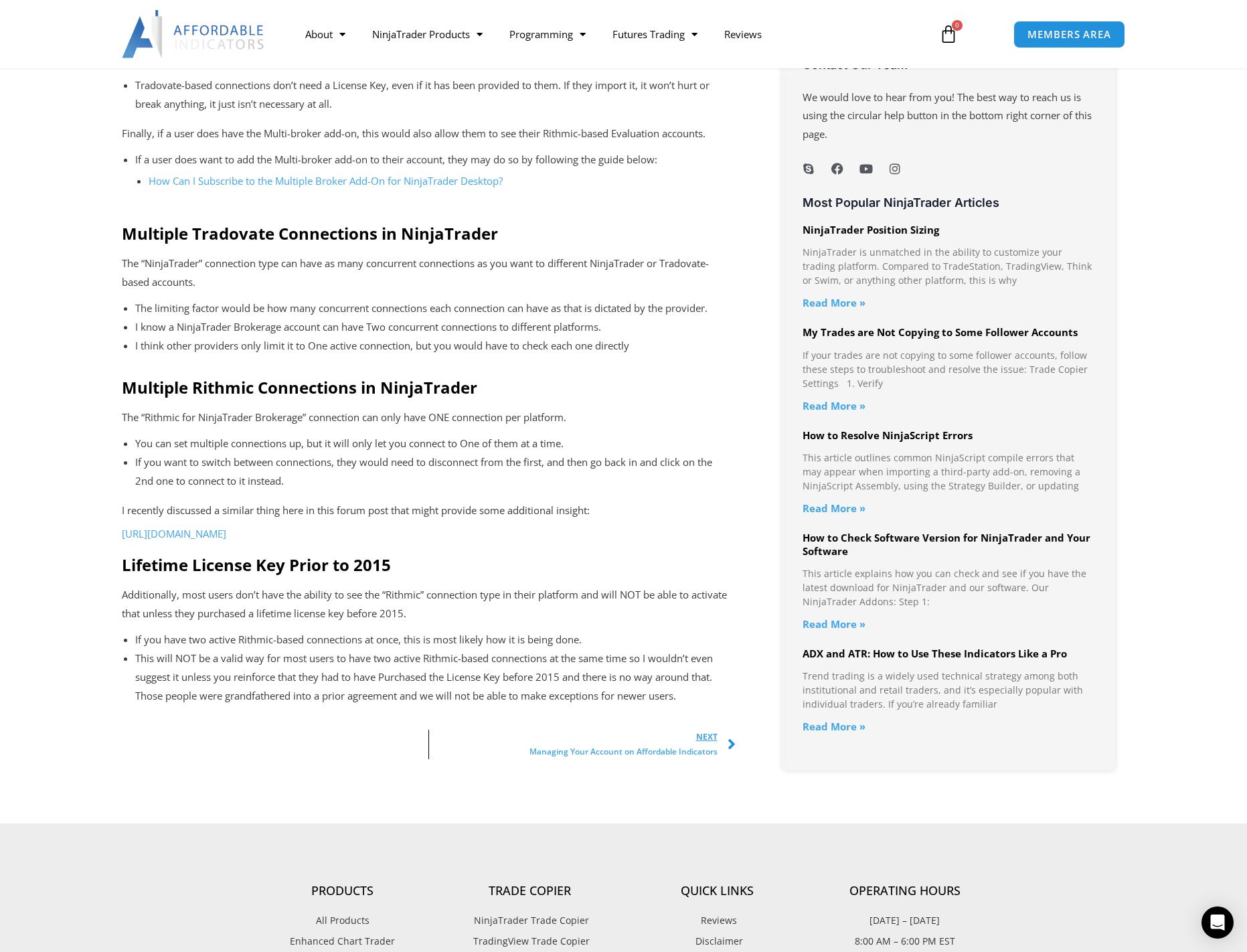
scroll to position [1119, 0]
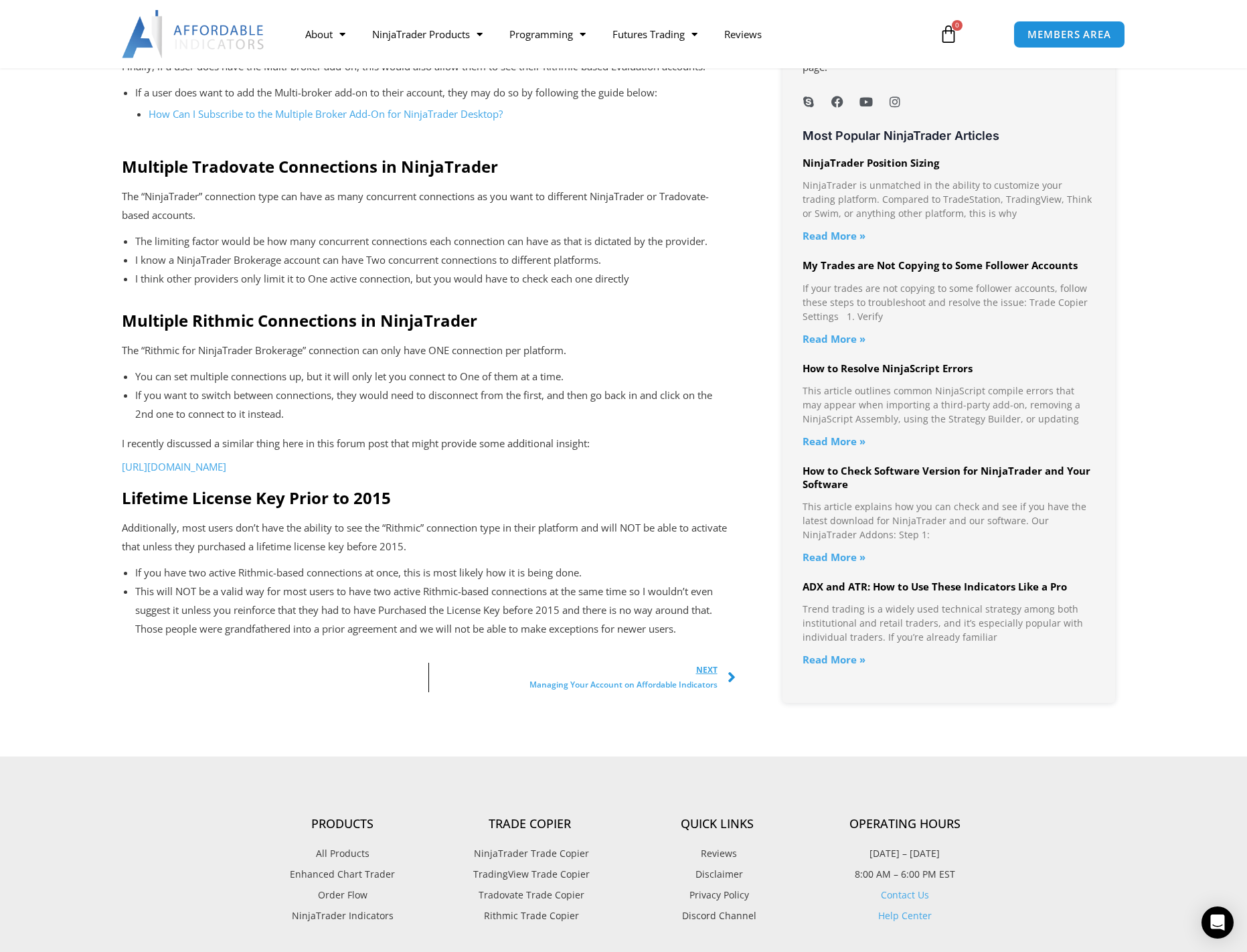
click at [709, 678] on span "Next" at bounding box center [624, 670] width 188 height 15
